Goal: Task Accomplishment & Management: Complete application form

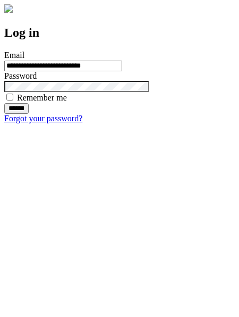
type input "**********"
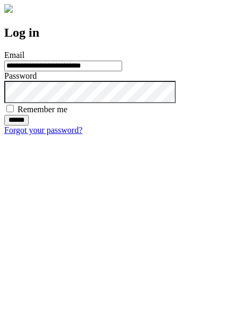
click at [29, 125] on input "******" at bounding box center [16, 120] width 24 height 11
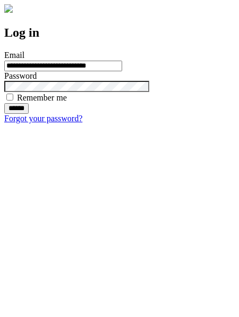
type input "**********"
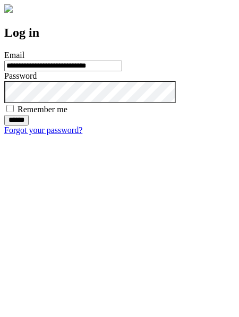
click at [29, 125] on input "******" at bounding box center [16, 120] width 24 height 11
